Goal: Task Accomplishment & Management: Manage account settings

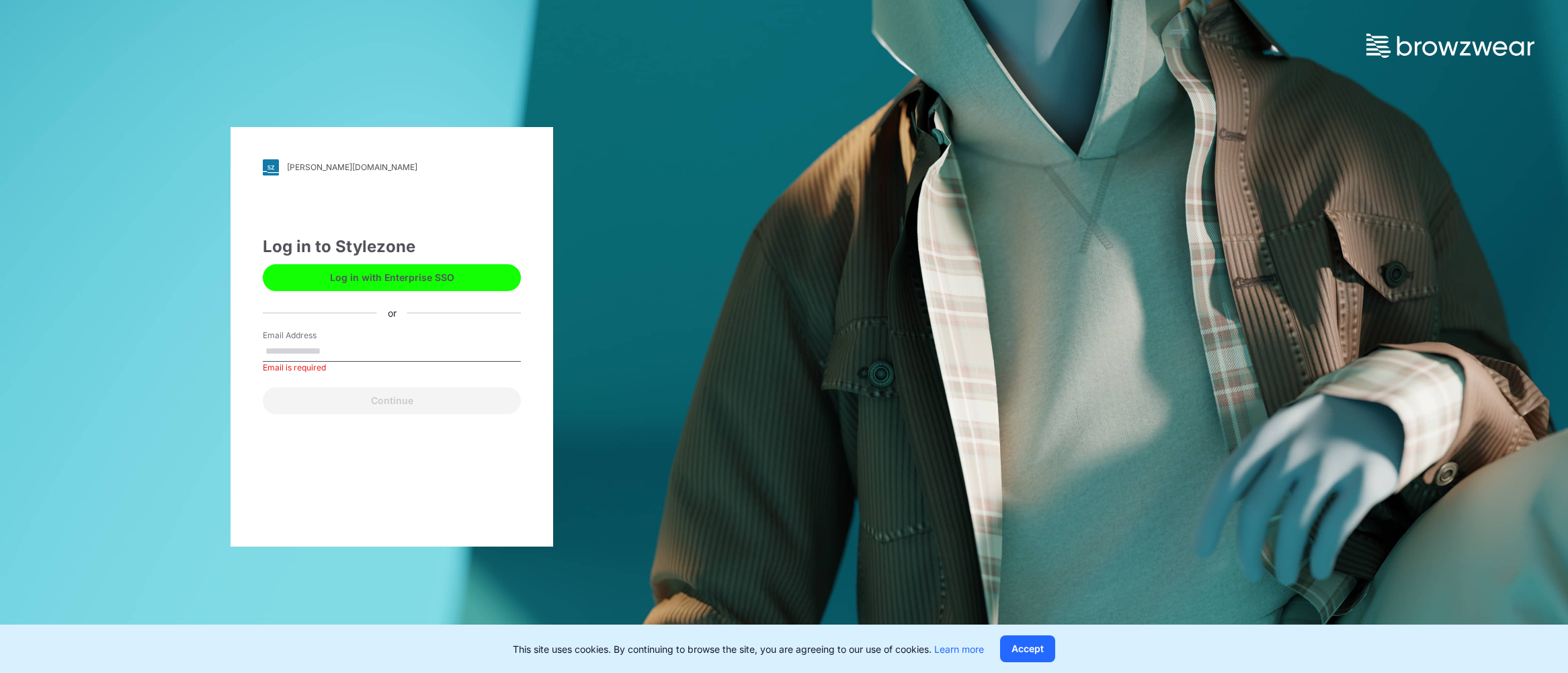
drag, startPoint x: 346, startPoint y: 361, endPoint x: 346, endPoint y: 347, distance: 14.0
click at [346, 361] on div "Email is required" at bounding box center [392, 367] width 258 height 12
click at [346, 347] on input "Email Address" at bounding box center [392, 351] width 258 height 20
type input "**********"
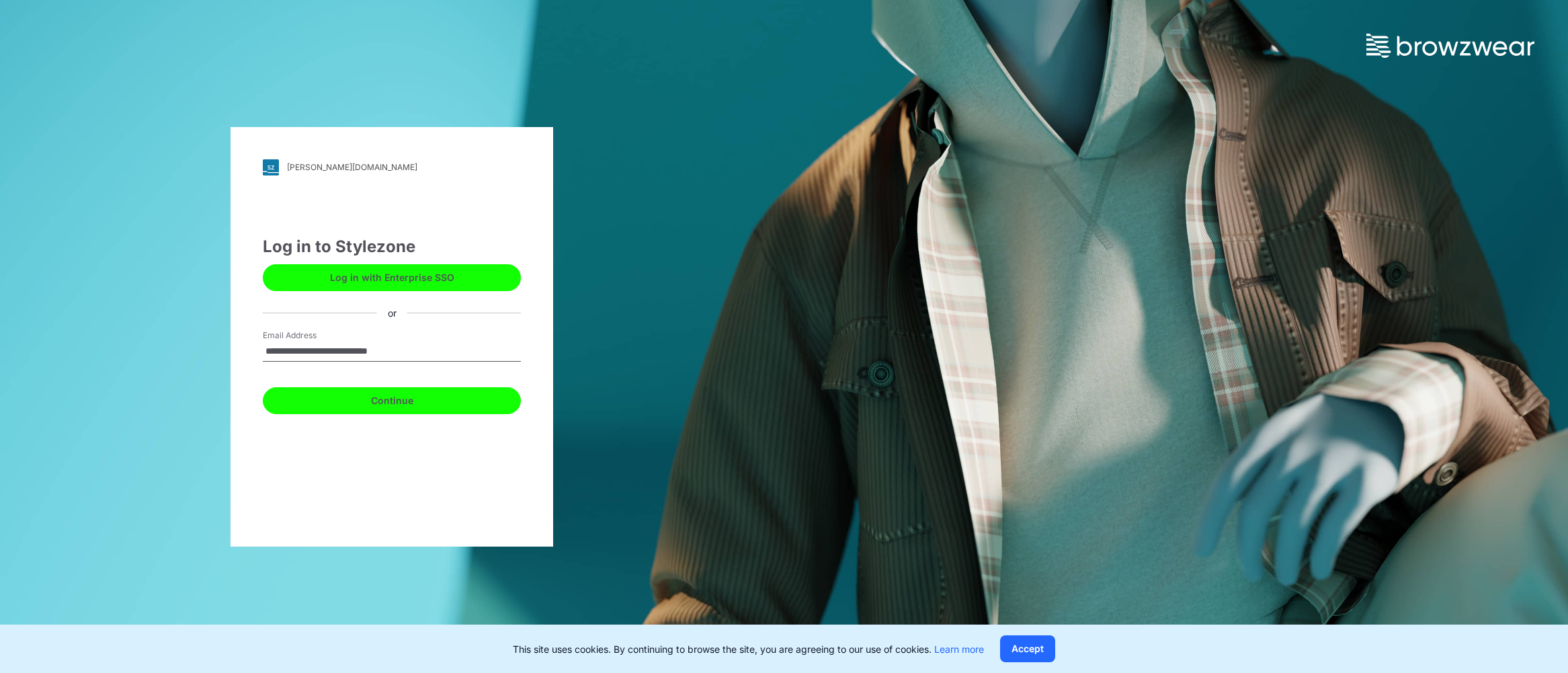
click at [360, 408] on button "Continue" at bounding box center [392, 400] width 258 height 27
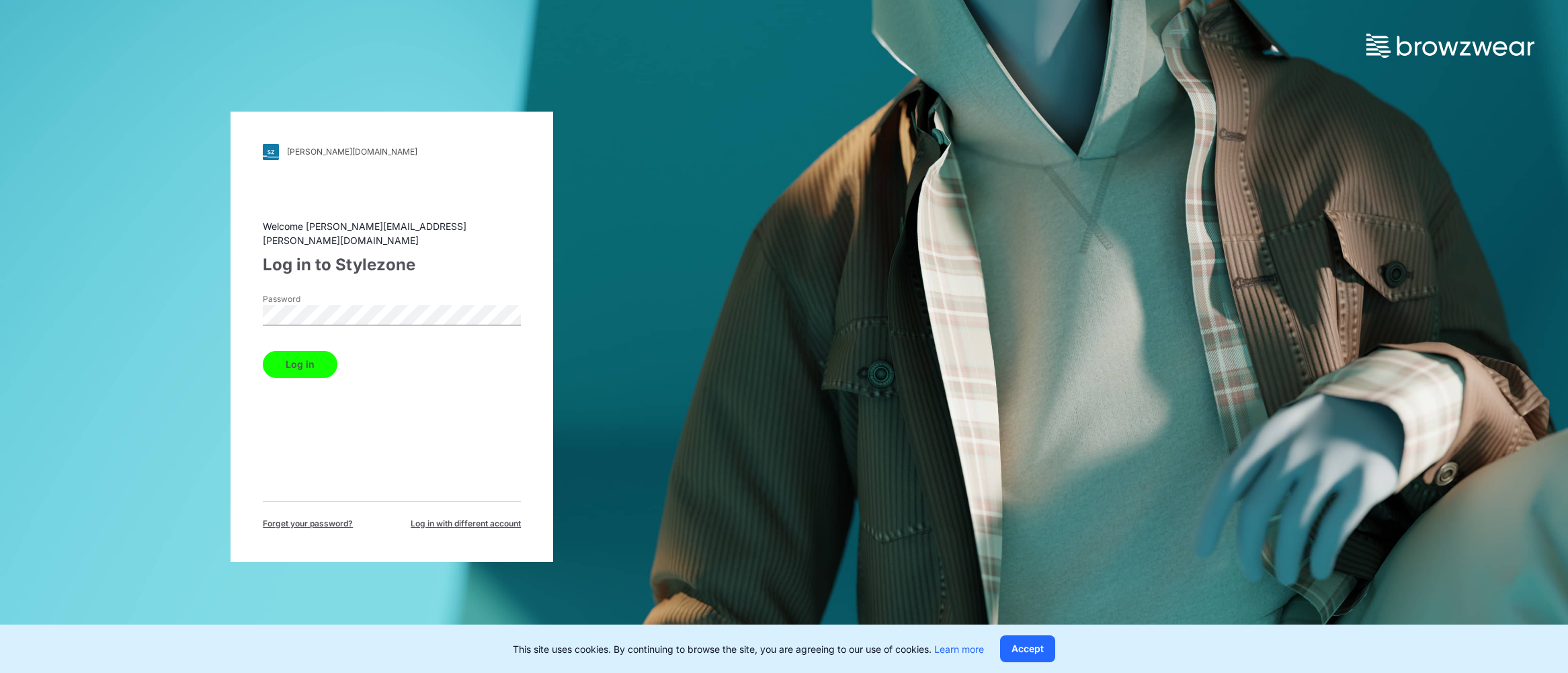
click at [263, 351] on button "Log in" at bounding box center [300, 364] width 74 height 27
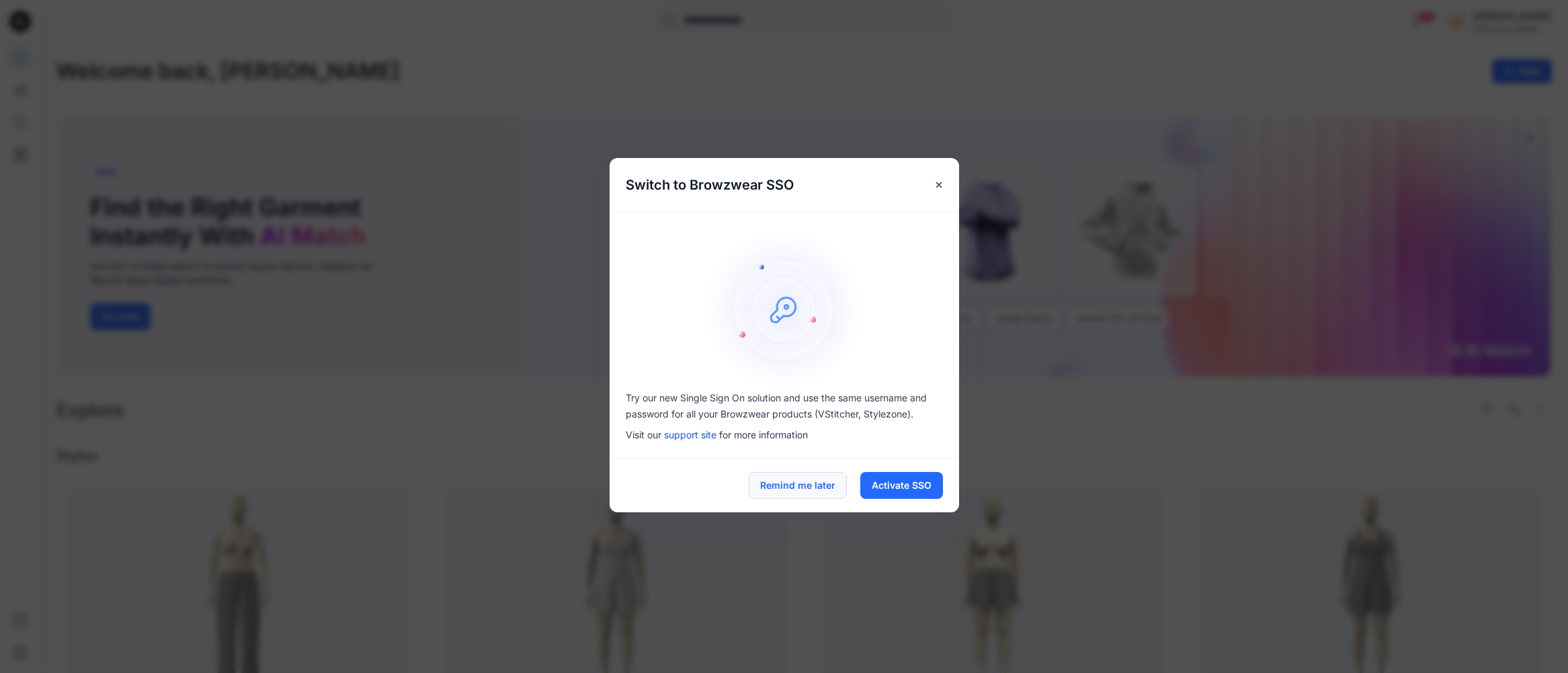
click at [816, 488] on button "Remind me later" at bounding box center [798, 485] width 98 height 27
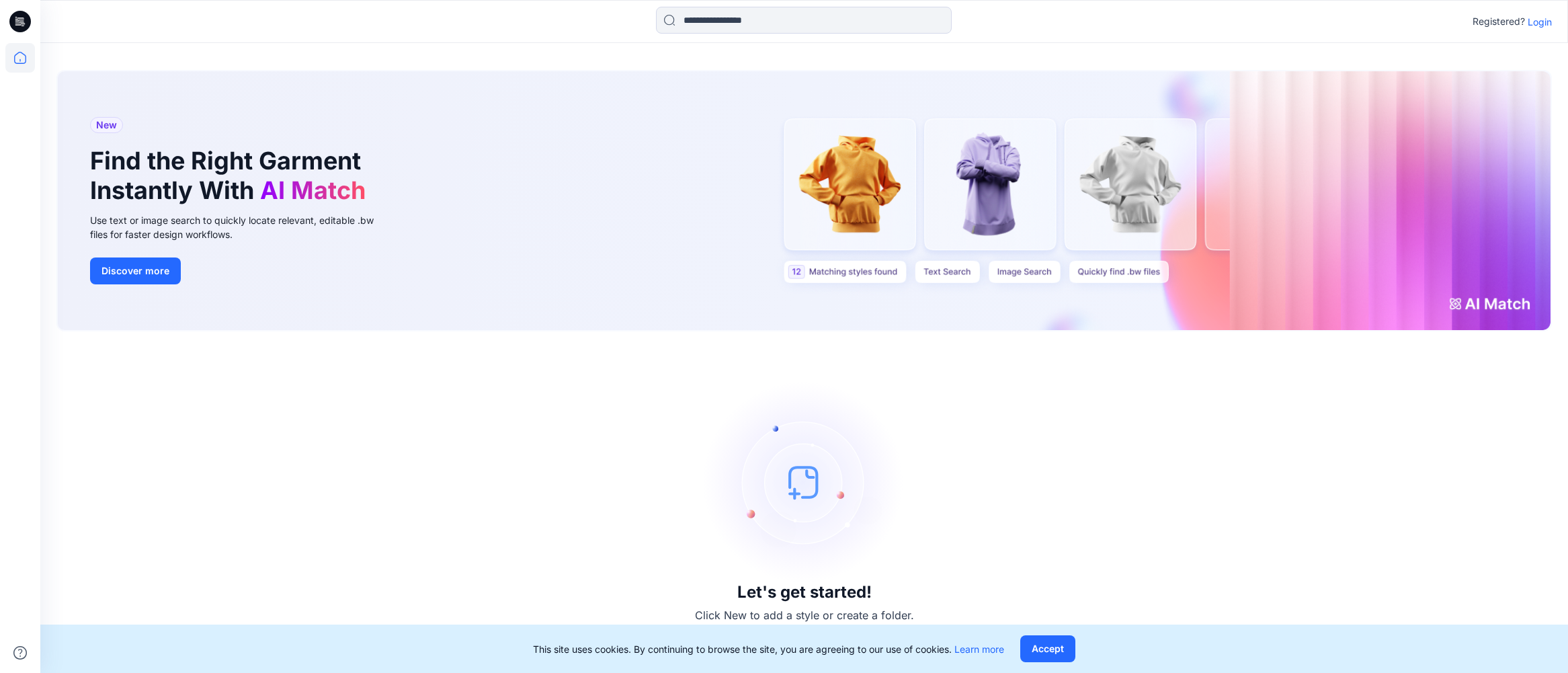
click at [1538, 22] on p "Login" at bounding box center [1540, 22] width 24 height 14
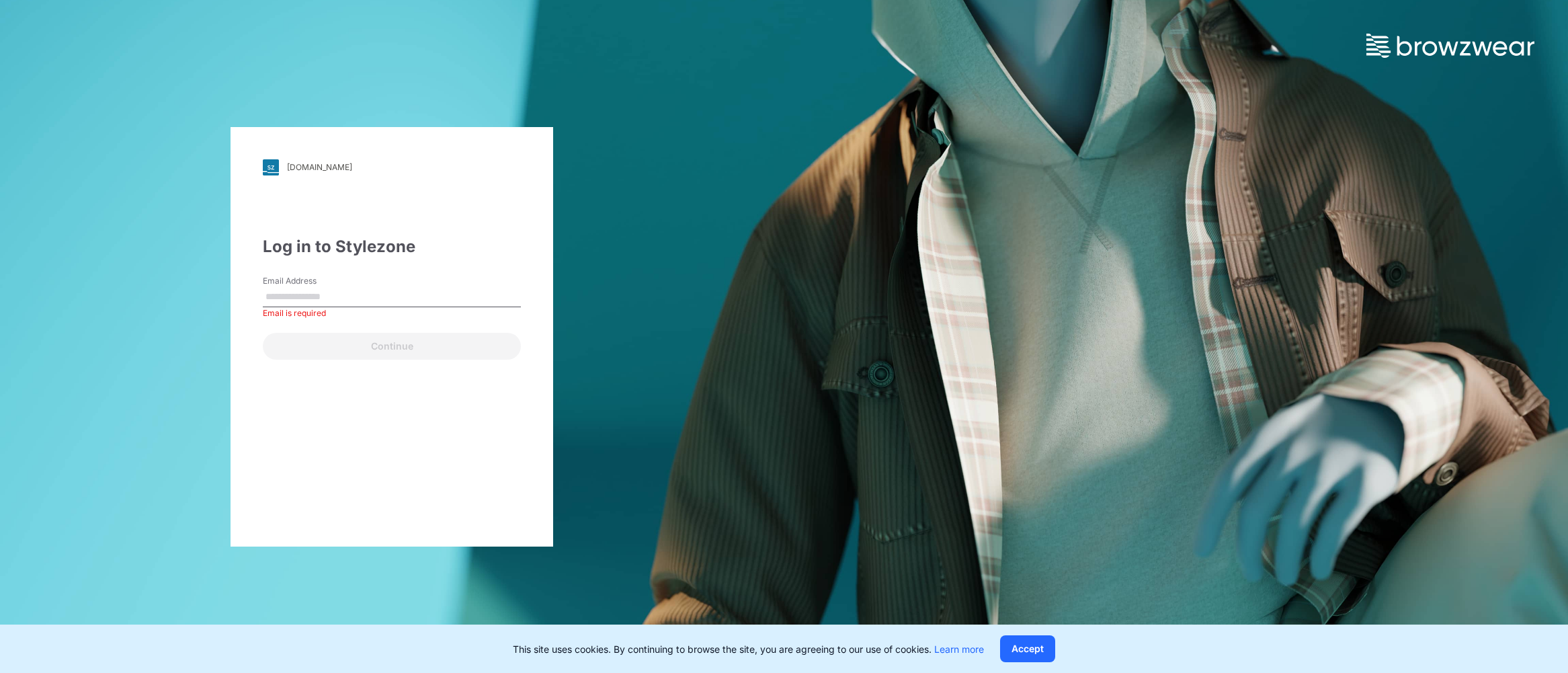
click at [361, 285] on div "Email Address Email is required" at bounding box center [392, 295] width 258 height 40
click at [361, 297] on input "Email Address" at bounding box center [392, 297] width 258 height 20
type input "**********"
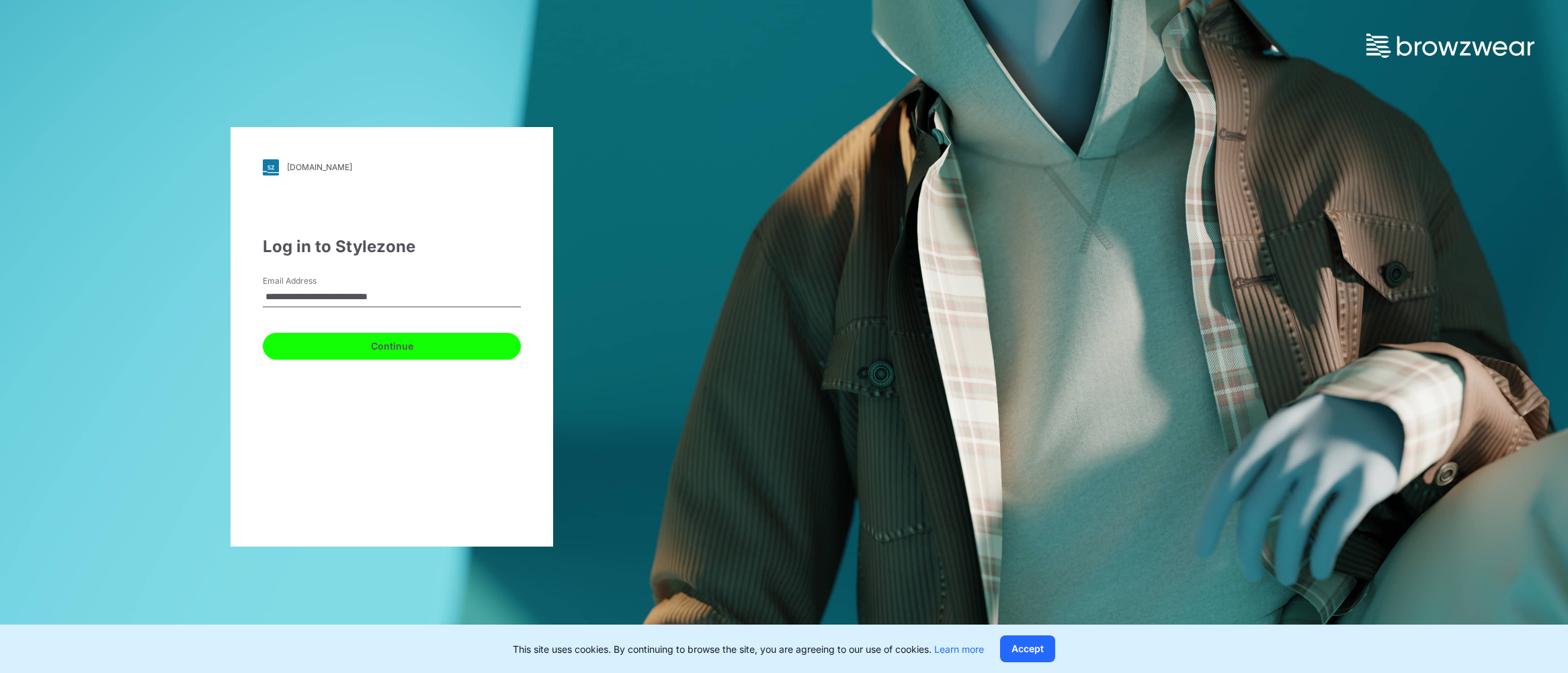
click at [382, 349] on button "Continue" at bounding box center [392, 346] width 258 height 27
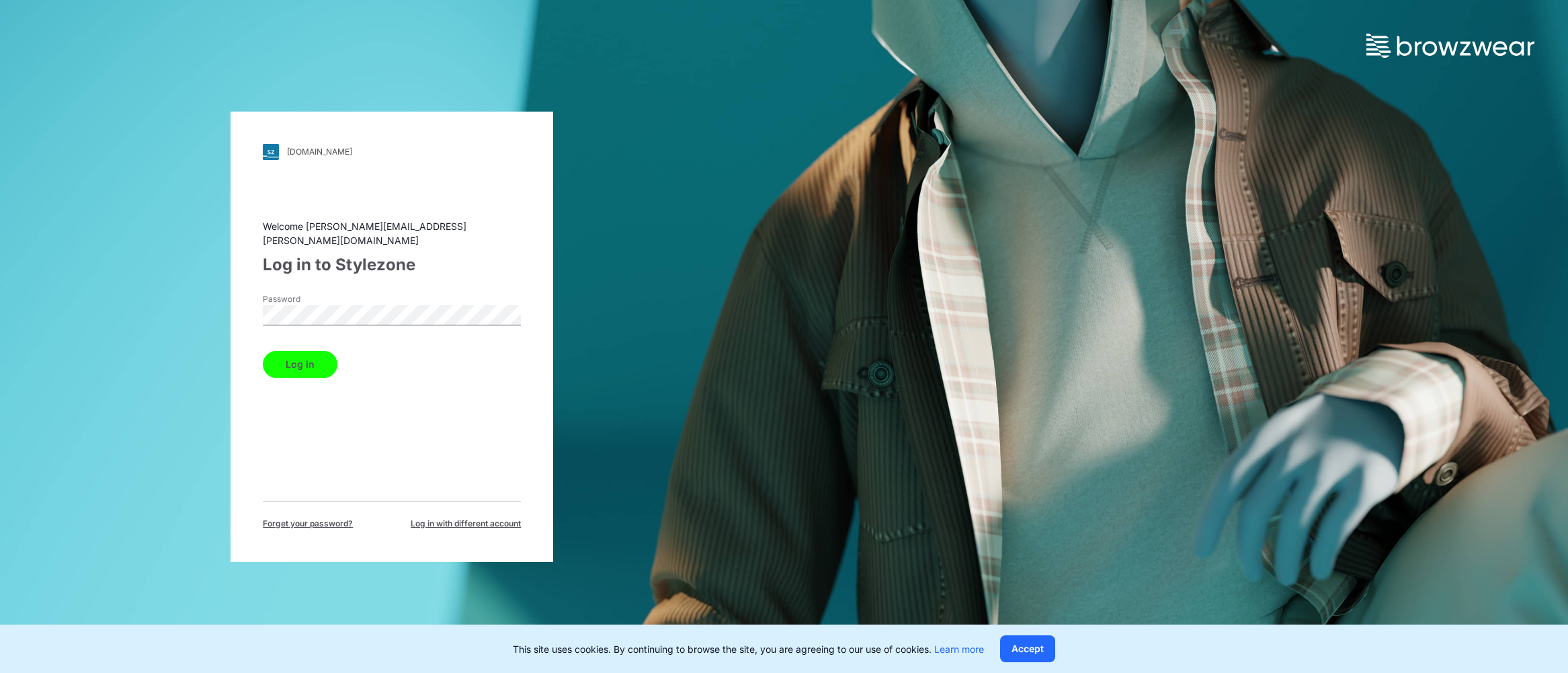
click at [263, 351] on button "Log in" at bounding box center [300, 364] width 74 height 27
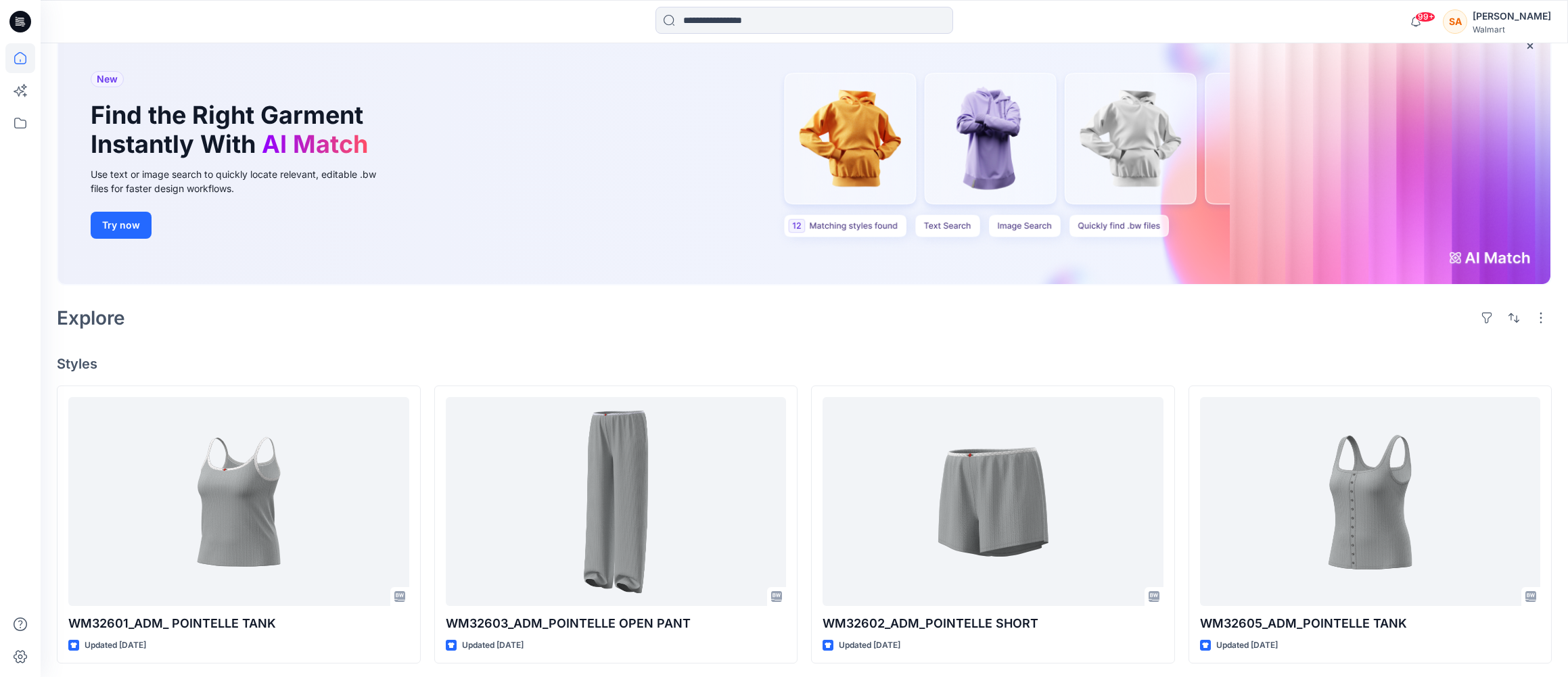
scroll to position [92, 0]
